Goal: Transaction & Acquisition: Purchase product/service

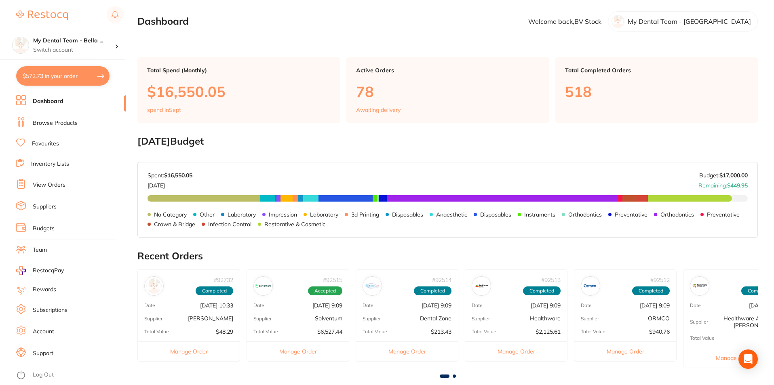
click at [54, 77] on button "$572.73 in your order" at bounding box center [62, 75] width 93 height 19
checkbox input "true"
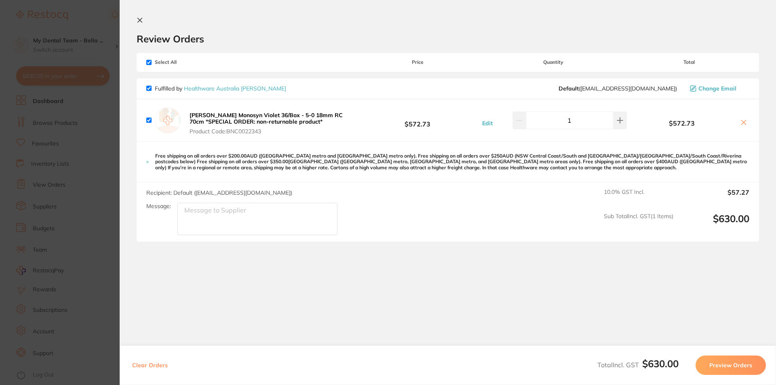
click at [144, 20] on button at bounding box center [142, 21] width 10 height 8
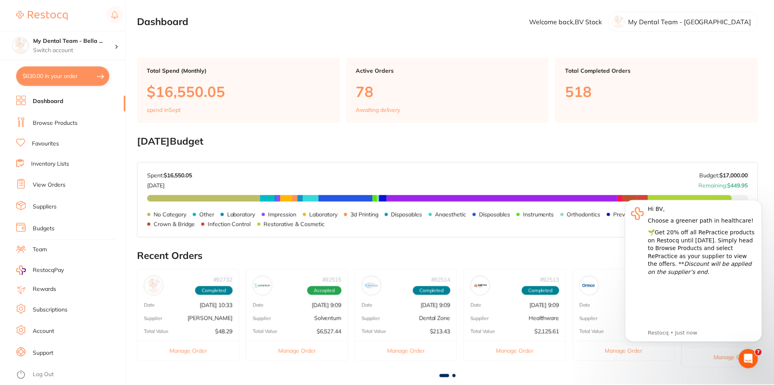
scroll to position [40, 0]
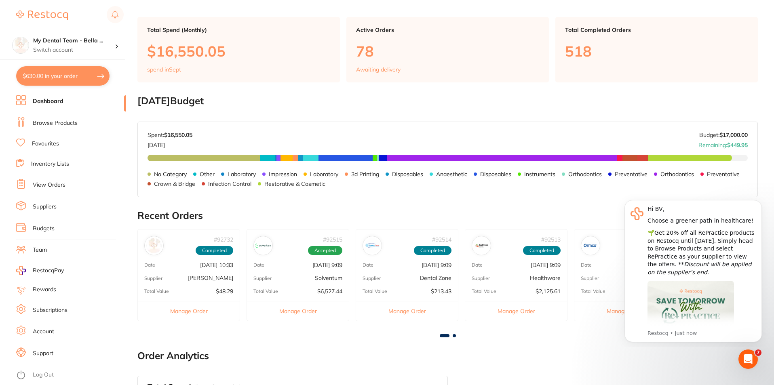
click at [54, 123] on link "Browse Products" at bounding box center [55, 123] width 45 height 8
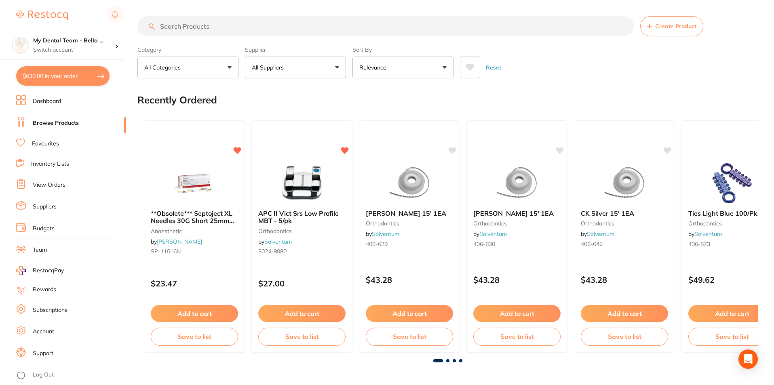
click at [266, 25] on input "search" at bounding box center [386, 26] width 497 height 20
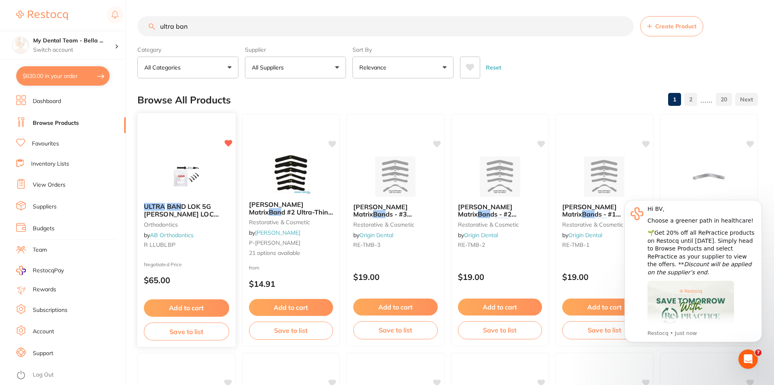
type input "ultra ban"
click at [196, 180] on img at bounding box center [186, 176] width 53 height 41
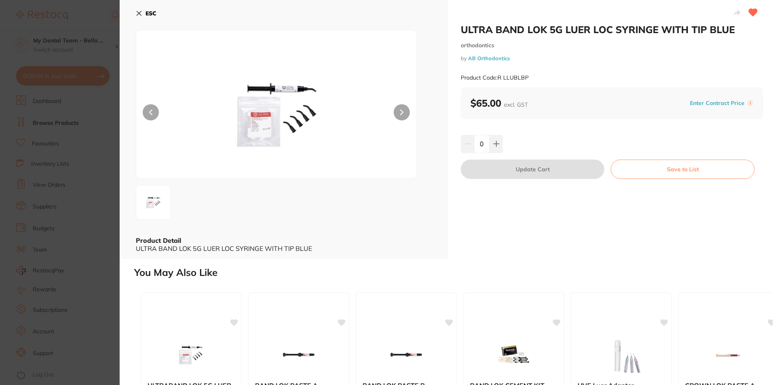
scroll to position [150, 0]
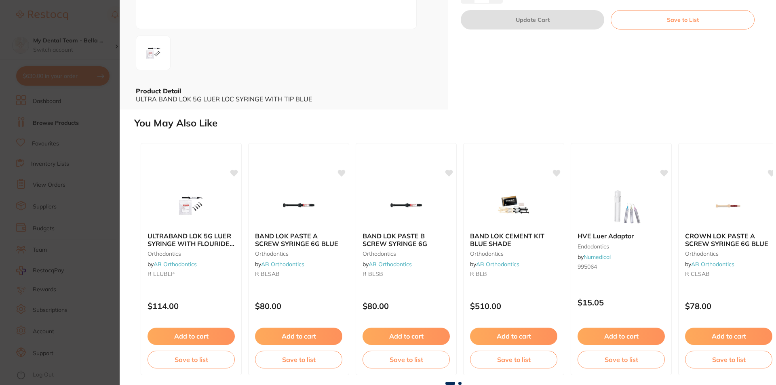
click at [459, 371] on span at bounding box center [460, 383] width 3 height 3
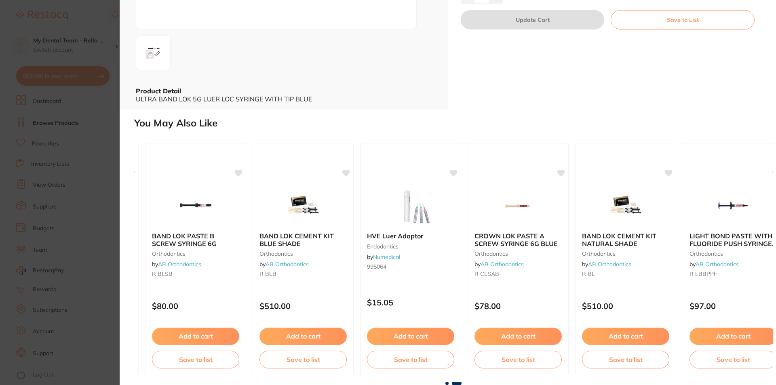
scroll to position [0, 230]
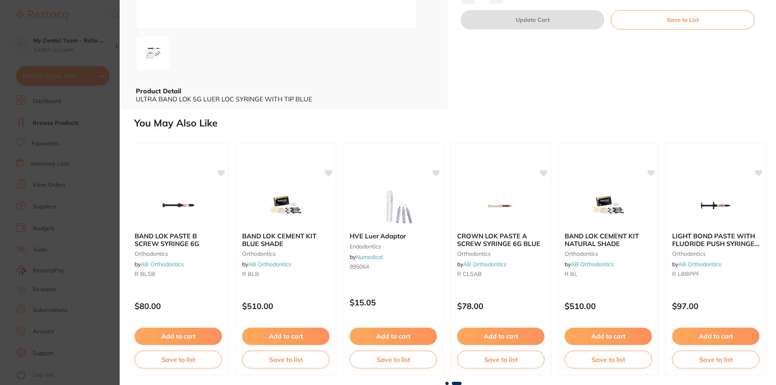
click at [459, 371] on span at bounding box center [457, 383] width 10 height 3
